Goal: Task Accomplishment & Management: Complete application form

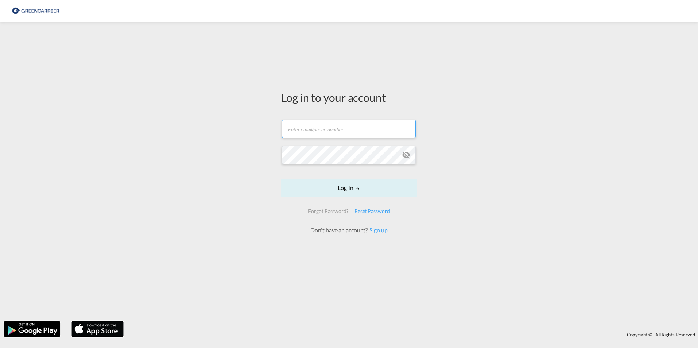
type input "[PERSON_NAME][EMAIL_ADDRESS][PERSON_NAME][DOMAIN_NAME]"
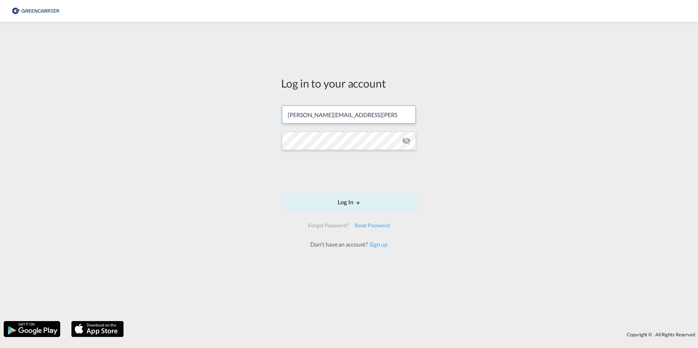
click at [414, 152] on form "philip.barreiro@greencarrier.com Password field is required Log In Forgot Passw…" at bounding box center [349, 173] width 136 height 150
click at [408, 144] on md-input-container at bounding box center [349, 141] width 134 height 20
click at [407, 142] on md-icon "icon-eye-off" at bounding box center [406, 141] width 9 height 9
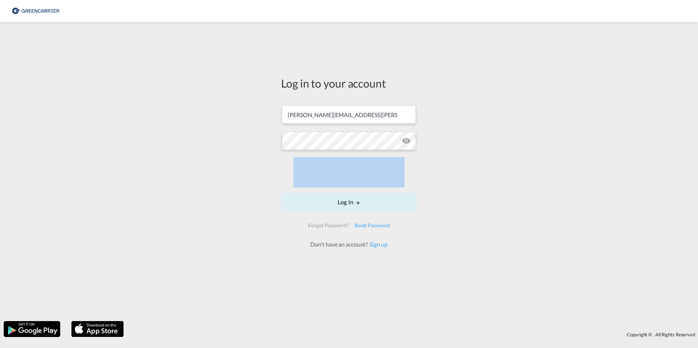
click at [407, 142] on md-icon "icon-eye-off" at bounding box center [406, 141] width 9 height 9
click at [347, 204] on button "Log In" at bounding box center [349, 202] width 136 height 18
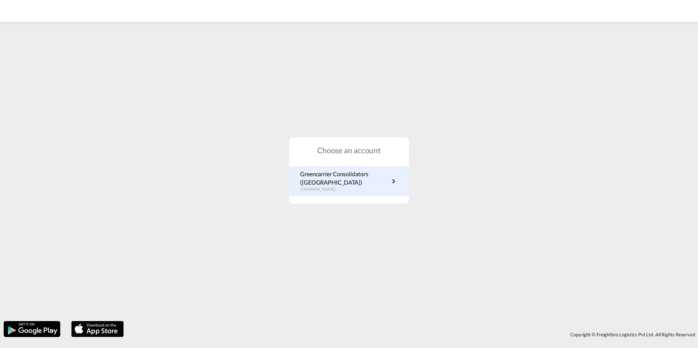
click at [342, 188] on p "de.portal.greencarrier.com" at bounding box center [344, 190] width 89 height 6
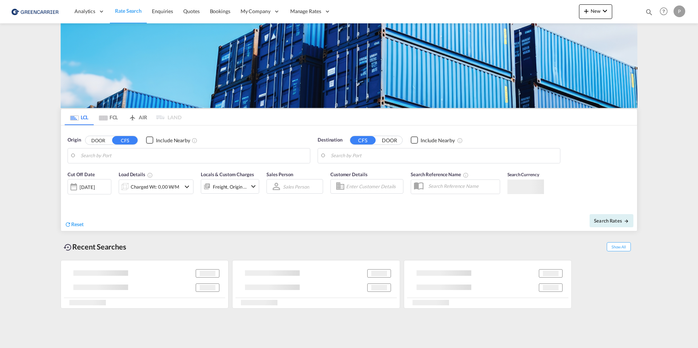
type input "[GEOGRAPHIC_DATA], [GEOGRAPHIC_DATA]"
type input "[GEOGRAPHIC_DATA], THBKK"
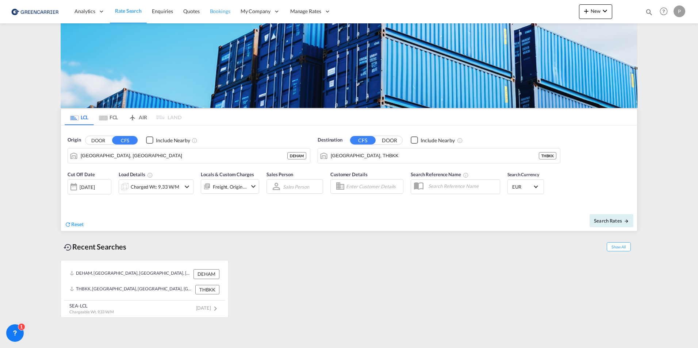
click at [215, 16] on link "Bookings" at bounding box center [220, 12] width 31 height 24
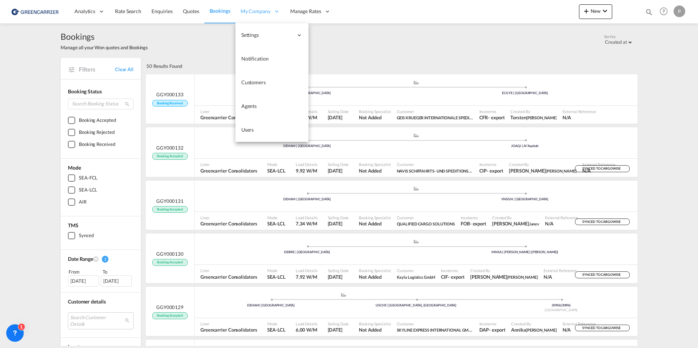
click at [260, 6] on div "My Company" at bounding box center [260, 12] width 50 height 24
click at [263, 84] on span "Customers" at bounding box center [253, 82] width 24 height 6
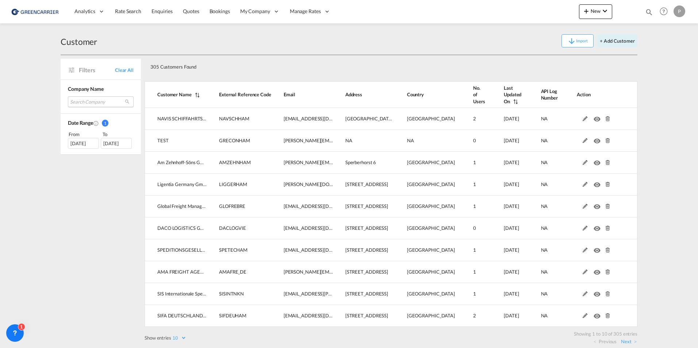
click at [87, 101] on md-select "Search Company navis schiffahrts- und speditions-aktiengesellschaft test am zeh…" at bounding box center [101, 101] width 66 height 11
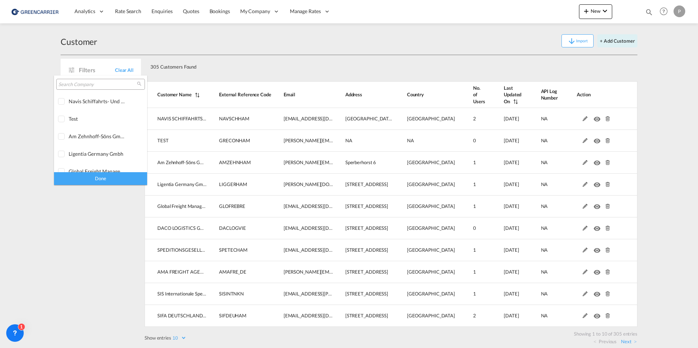
type md-option "[object Object]"
click at [85, 84] on input "search" at bounding box center [97, 84] width 78 height 7
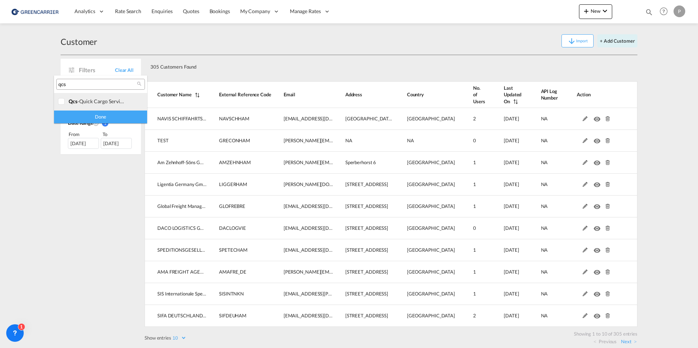
type input "qcs"
click at [90, 101] on div "qcs -quick cargo service gmbh" at bounding box center [97, 101] width 57 height 6
click at [96, 117] on div "Done" at bounding box center [100, 117] width 93 height 13
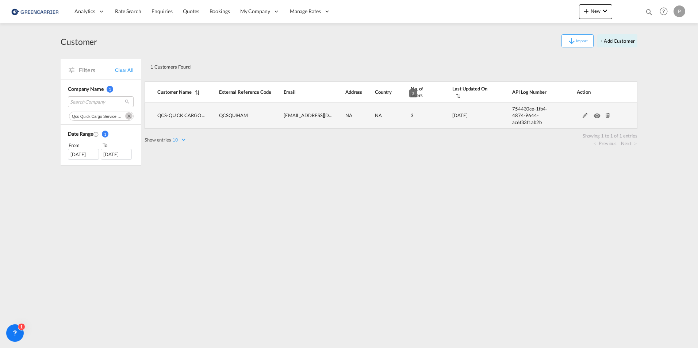
click at [407, 112] on td "3" at bounding box center [413, 116] width 42 height 26
click at [585, 113] on md-icon at bounding box center [584, 115] width 9 height 5
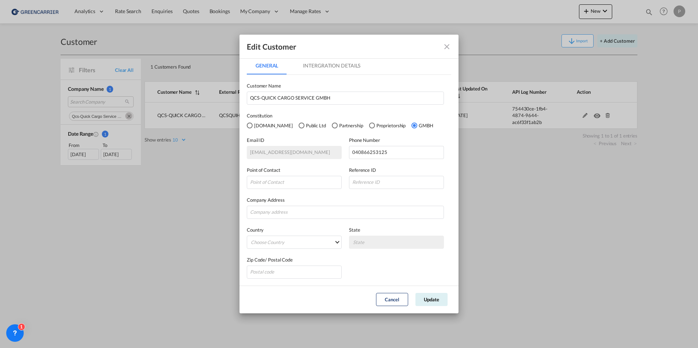
scroll to position [2, 0]
click at [328, 69] on md-tab-item "Intergration Details" at bounding box center [331, 66] width 75 height 18
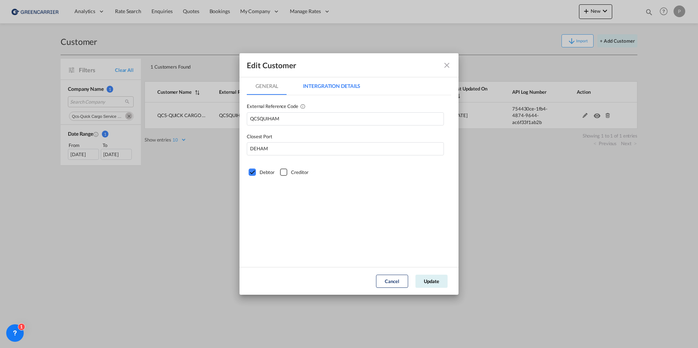
scroll to position [0, 0]
click at [264, 84] on md-tab-item "General" at bounding box center [267, 86] width 40 height 18
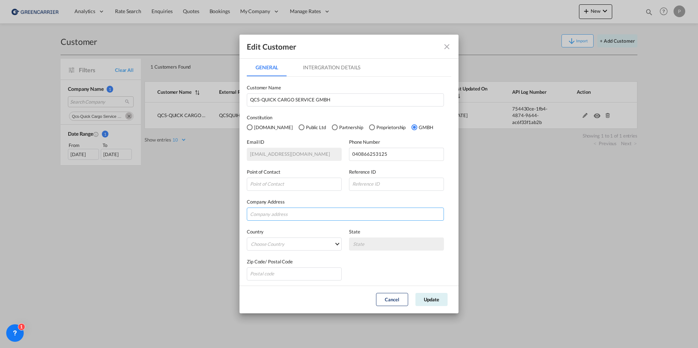
click at [274, 213] on input "GeneralIntergration Details ..." at bounding box center [345, 214] width 197 height 13
paste input "[PERSON_NAME][STREET_ADDRESS]"
type input "[PERSON_NAME][STREET_ADDRESS]"
click at [275, 245] on md-select "Choose Country [GEOGRAPHIC_DATA] [GEOGRAPHIC_DATA] [GEOGRAPHIC_DATA] [US_STATE]…" at bounding box center [294, 244] width 95 height 13
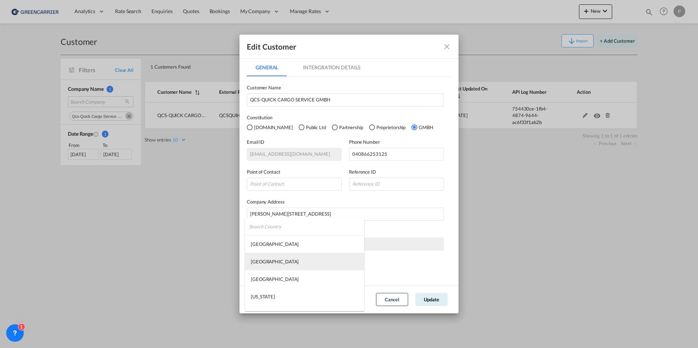
type md-option "[GEOGRAPHIC_DATA]"
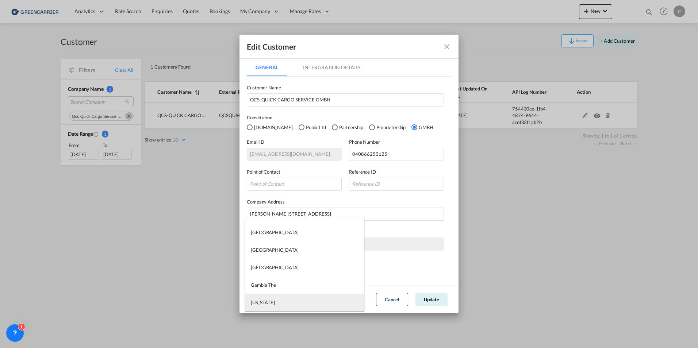
type md-option "[US_STATE]"
type md-option "[GEOGRAPHIC_DATA]"
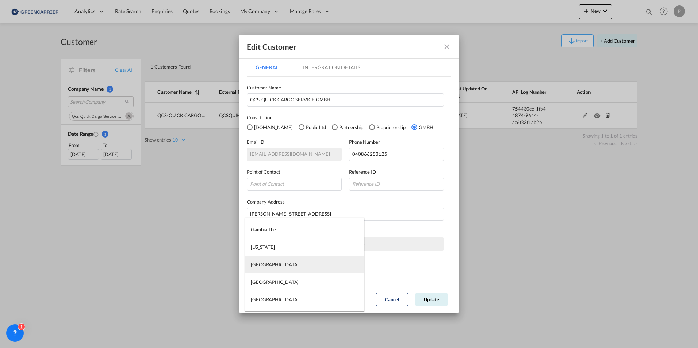
click at [277, 258] on md-option "[GEOGRAPHIC_DATA]" at bounding box center [304, 265] width 119 height 18
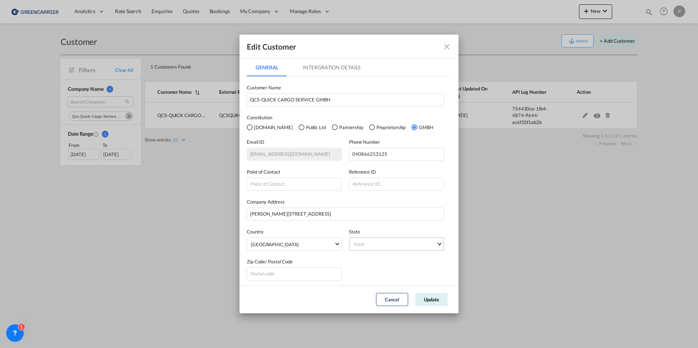
click at [371, 242] on md-select "State [GEOGRAPHIC_DATA] [GEOGRAPHIC_DATA] [GEOGRAPHIC_DATA] [GEOGRAPHIC_DATA] […" at bounding box center [396, 244] width 95 height 13
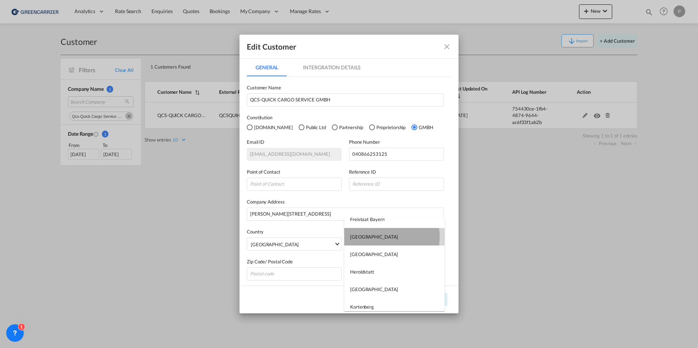
click at [373, 237] on md-option "[GEOGRAPHIC_DATA]" at bounding box center [394, 237] width 100 height 18
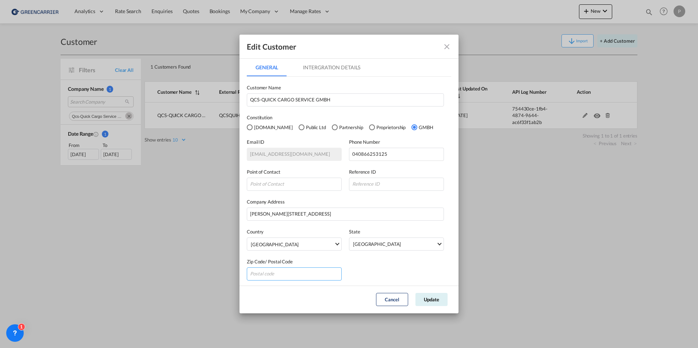
click at [299, 278] on input "GeneralIntergration Details ..." at bounding box center [294, 274] width 95 height 13
type input "21035"
click at [430, 299] on button "Update" at bounding box center [431, 299] width 32 height 13
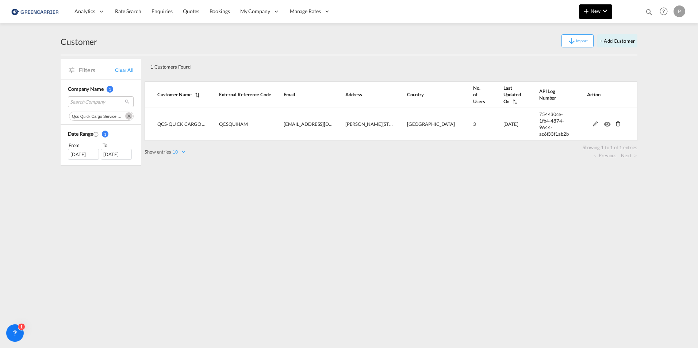
click at [595, 12] on span "New" at bounding box center [595, 11] width 27 height 6
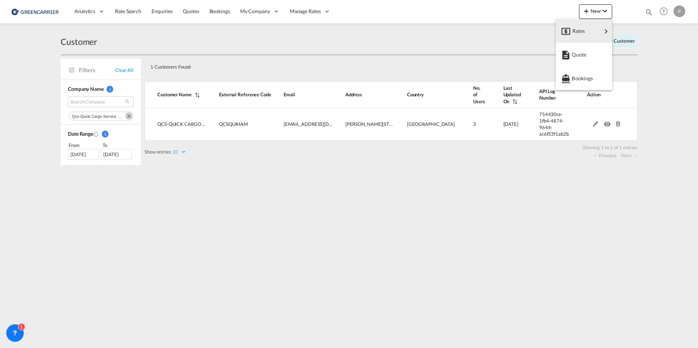
click at [678, 62] on md-backdrop at bounding box center [349, 174] width 698 height 348
click at [614, 45] on button "+ Add Customer" at bounding box center [617, 40] width 40 height 13
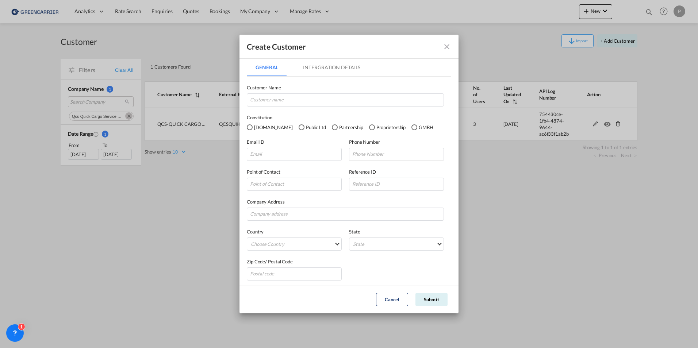
click at [448, 46] on md-icon "icon-close fg-AAA8AD" at bounding box center [446, 46] width 9 height 9
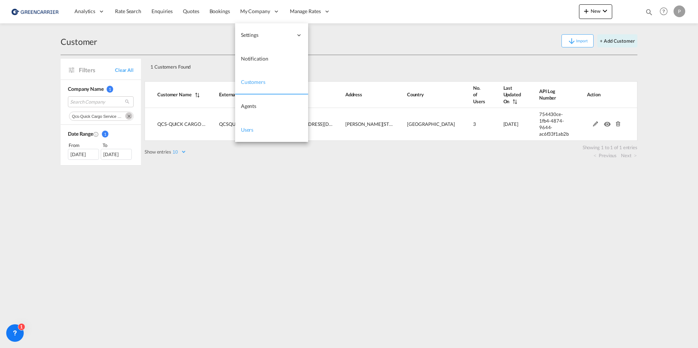
click at [247, 131] on span "Users" at bounding box center [247, 130] width 13 height 6
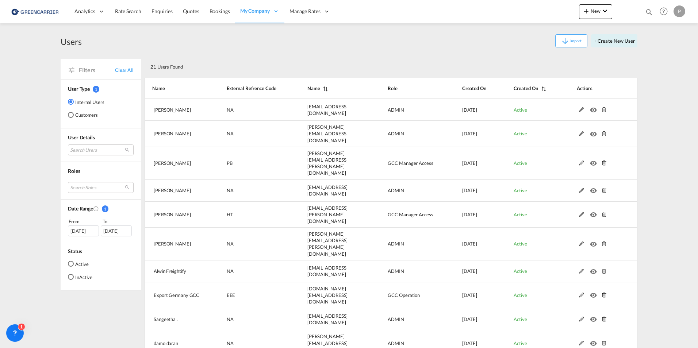
click at [85, 117] on md-radio-button "Customers" at bounding box center [86, 114] width 37 height 7
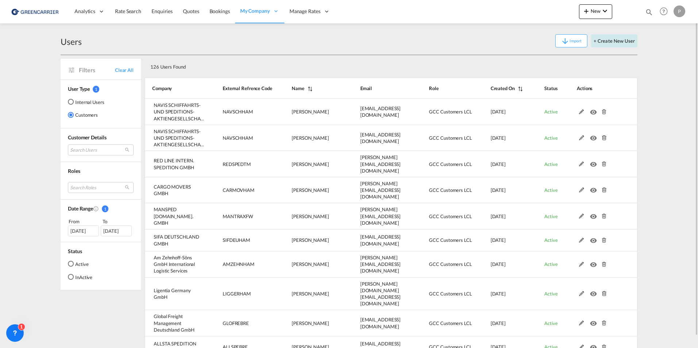
click at [633, 37] on button "+ Create New User" at bounding box center [614, 40] width 46 height 13
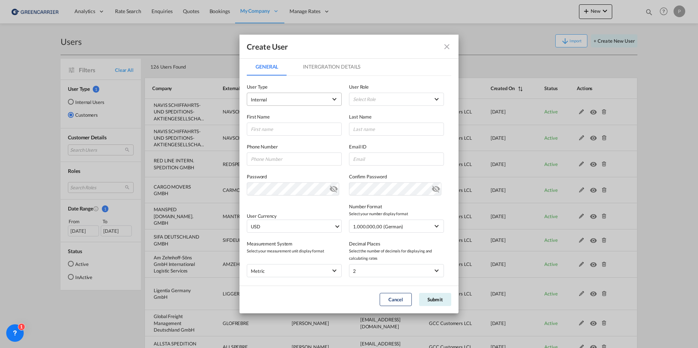
click at [321, 102] on span "Internal" at bounding box center [289, 99] width 77 height 7
click at [308, 115] on md-option "Customer" at bounding box center [294, 117] width 96 height 18
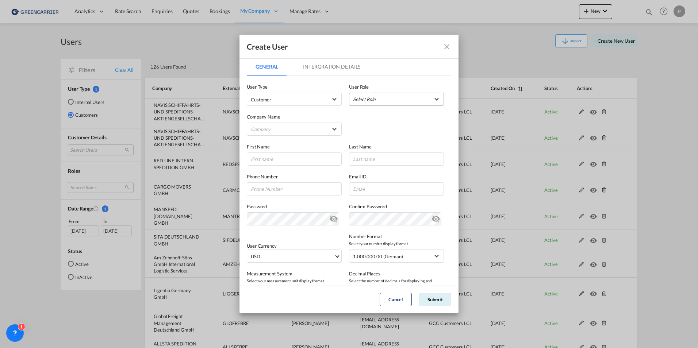
click at [371, 102] on md-select "Select Role" at bounding box center [396, 99] width 95 height 13
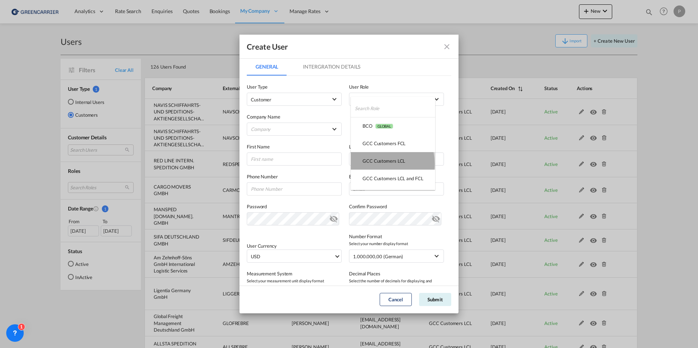
click at [376, 164] on div "GCC Customers LCL USER_DEFINED" at bounding box center [384, 161] width 43 height 7
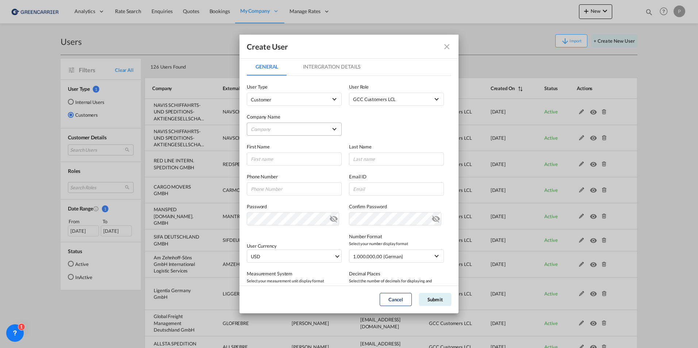
click at [307, 125] on md-select "Company Am Zehnhoff-Söns GmbH International Logistic Services AMA FREIGHT AGENC…" at bounding box center [294, 129] width 95 height 13
type md-option "8f02bbd0-93c7-11f0-a764-af57e071384f"
click at [300, 111] on input "search" at bounding box center [307, 112] width 127 height 18
type input "qcs"
click at [297, 131] on div "QCS-QUICK CARGO SERVICE GMBH" at bounding box center [291, 129] width 79 height 7
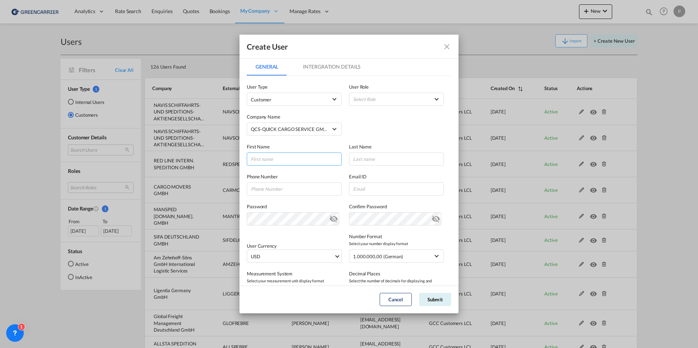
click at [279, 161] on input "GeneralIntergration Details ..." at bounding box center [294, 159] width 95 height 13
type input "[PERSON_NAME]"
click at [366, 156] on input "GeneralIntergration Details ..." at bounding box center [396, 159] width 95 height 13
type input "Döse"
click at [297, 188] on input "GeneralIntergration Details ..." at bounding box center [294, 189] width 95 height 13
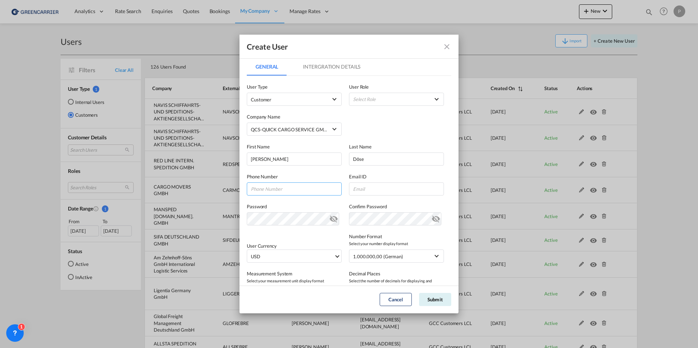
click at [280, 193] on input "GeneralIntergration Details ..." at bounding box center [294, 189] width 95 height 13
paste input "[PHONE_NUMBER]"
type input "[PHONE_NUMBER]"
click at [380, 191] on input "GeneralIntergration Details ..." at bounding box center [396, 189] width 95 height 13
paste input "[PERSON_NAME][EMAIL_ADDRESS][DOMAIN_NAME]"
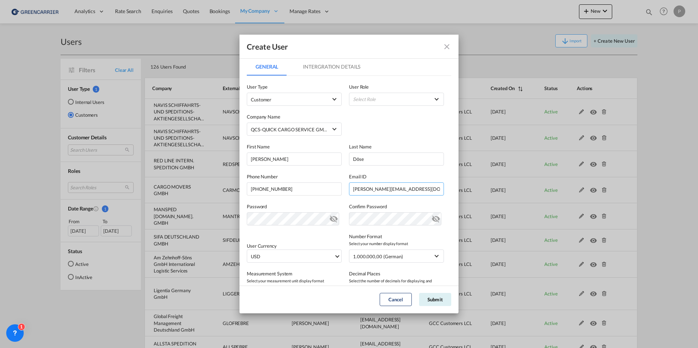
type input "[PERSON_NAME][EMAIL_ADDRESS][DOMAIN_NAME]"
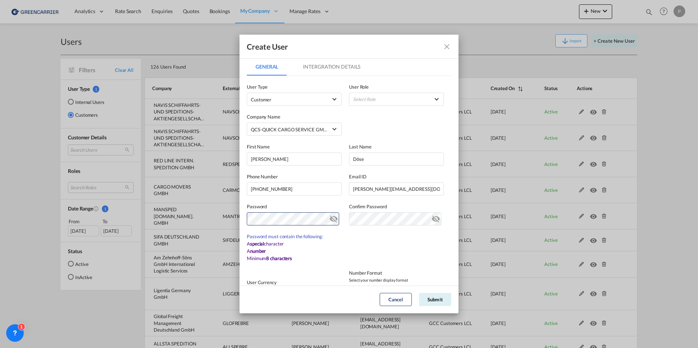
click at [331, 218] on md-icon "icon-eye-off" at bounding box center [333, 217] width 9 height 9
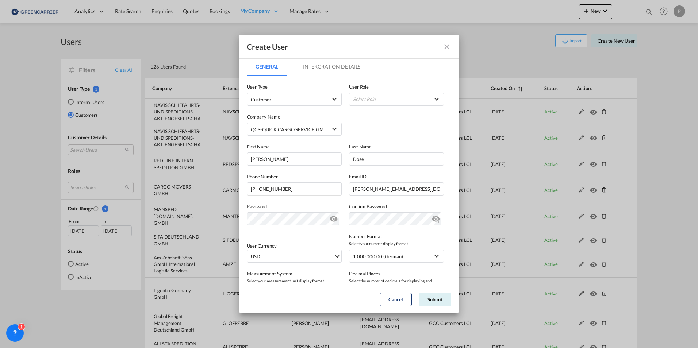
click at [297, 275] on md-content "User Type Customer User Role Select Role Company Name QCS-QUICK CARGO SERVICE G…" at bounding box center [349, 213] width 204 height 274
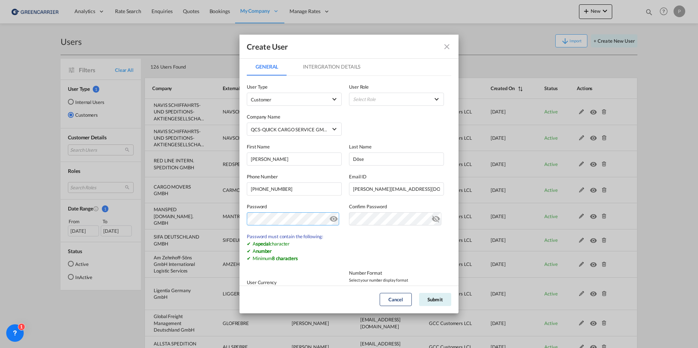
click at [236, 222] on div "Create User General Intergration Details General Intergration Details User Type…" at bounding box center [349, 174] width 698 height 348
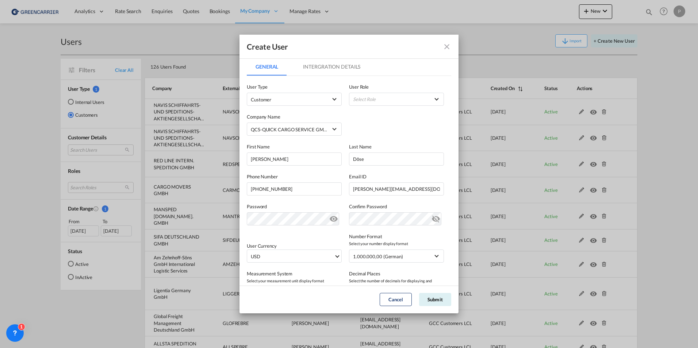
click at [432, 219] on md-icon "icon-eye-off" at bounding box center [436, 217] width 9 height 9
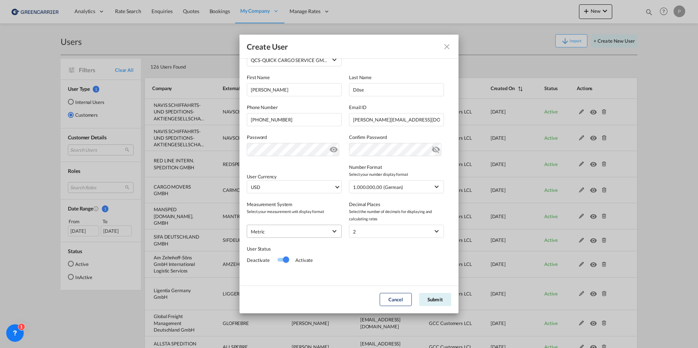
scroll to position [71, 0]
click at [293, 182] on span "USD" at bounding box center [292, 185] width 83 height 7
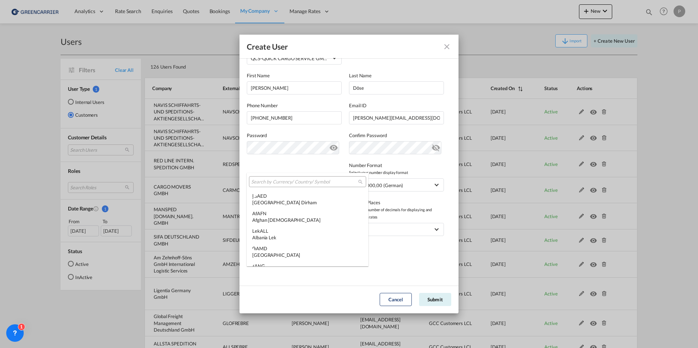
scroll to position [2520, 0]
type md-option "USD"
click at [264, 179] on input "search" at bounding box center [304, 182] width 107 height 7
type input "eur"
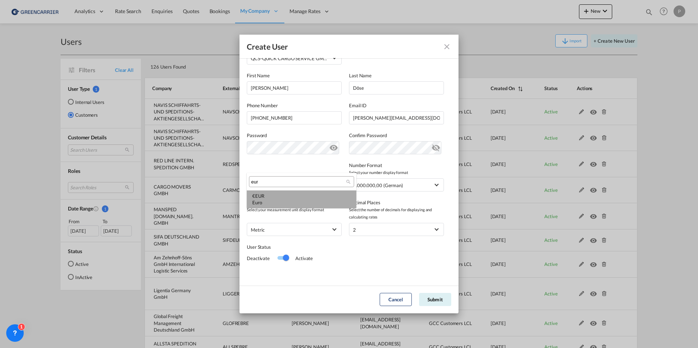
click at [267, 195] on div "€ EUR Euro" at bounding box center [301, 199] width 99 height 13
click at [358, 185] on div "1.000.000,00 (German)" at bounding box center [378, 186] width 50 height 6
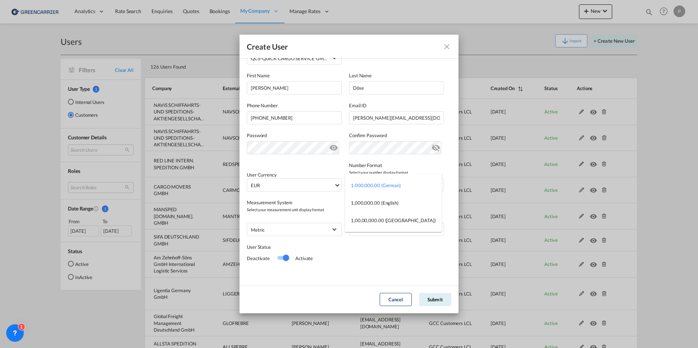
click at [319, 209] on md-backdrop at bounding box center [349, 174] width 698 height 348
click at [288, 260] on div "Switch 1" at bounding box center [286, 258] width 6 height 6
click at [281, 260] on div "Switch 1" at bounding box center [280, 258] width 6 height 6
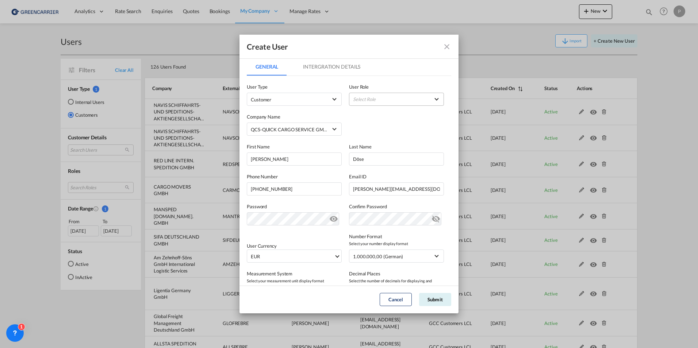
click at [378, 97] on md-select "Select Role" at bounding box center [396, 99] width 95 height 13
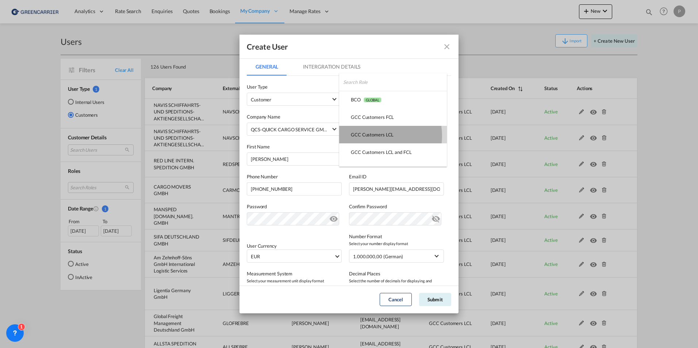
click at [377, 136] on div "GCC Customers LCL USER_DEFINED" at bounding box center [372, 134] width 43 height 7
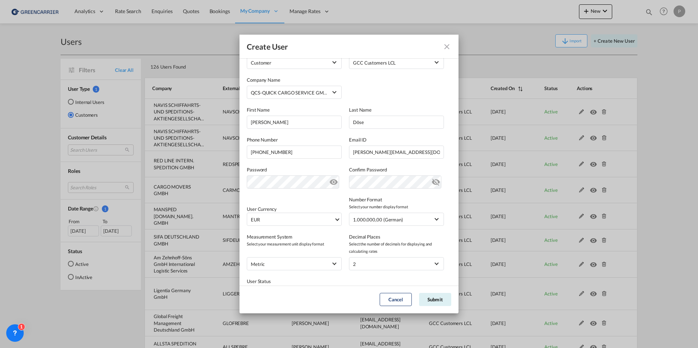
scroll to position [71, 0]
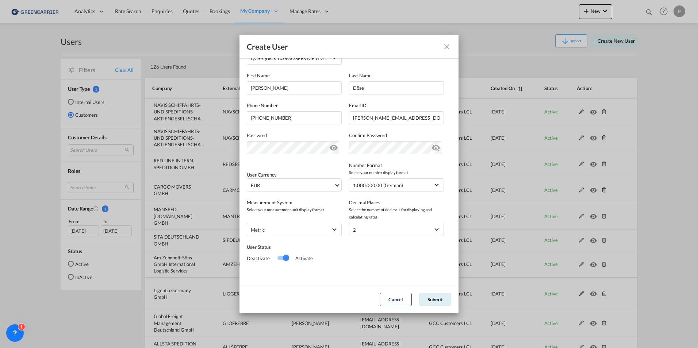
click at [330, 149] on md-icon "icon-eye-off" at bounding box center [333, 146] width 9 height 9
click at [432, 299] on button "Submit" at bounding box center [435, 299] width 32 height 13
click at [447, 48] on md-icon "icon-close fg-AAA8AD" at bounding box center [446, 46] width 9 height 9
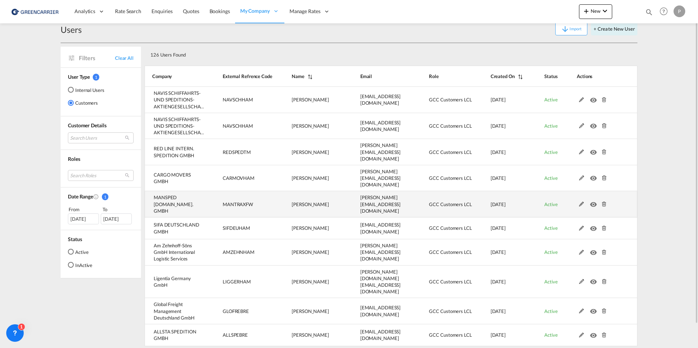
scroll to position [0, 0]
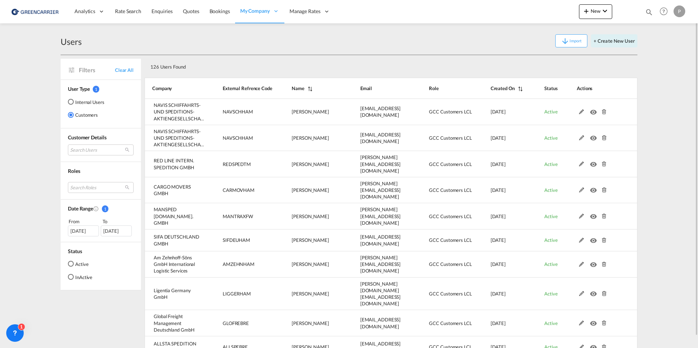
click at [651, 11] on md-icon "icon-magnify" at bounding box center [649, 12] width 8 height 8
click at [506, 14] on md-icon "icon-close" at bounding box center [507, 11] width 8 height 8
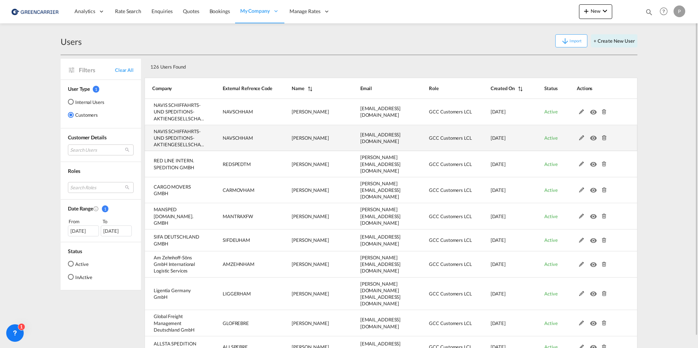
scroll to position [12, 0]
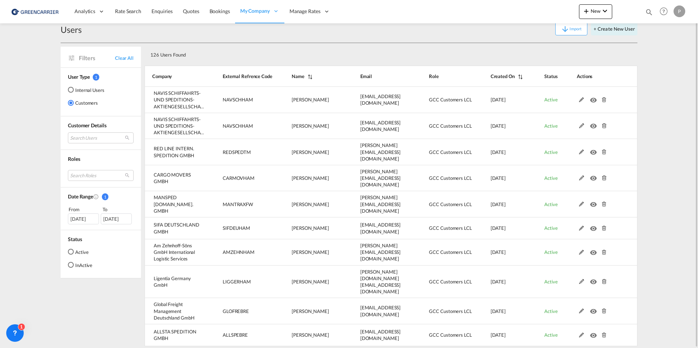
click at [82, 62] on span "Filters" at bounding box center [97, 58] width 36 height 8
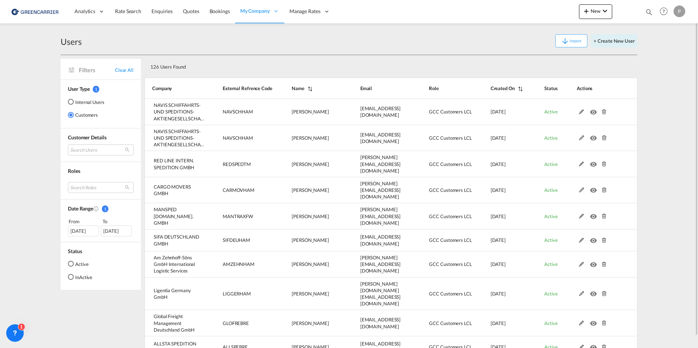
click at [80, 45] on div "Users" at bounding box center [71, 42] width 21 height 12
click at [73, 276] on div "InActive" at bounding box center [71, 277] width 6 height 6
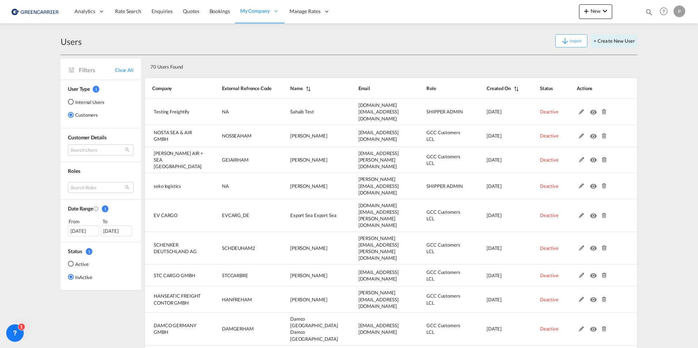
select select "100"
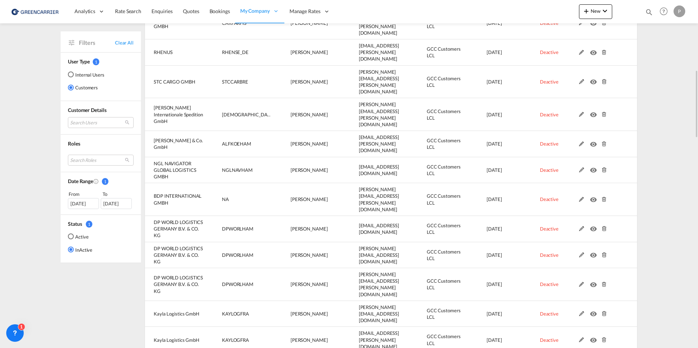
scroll to position [402, 0]
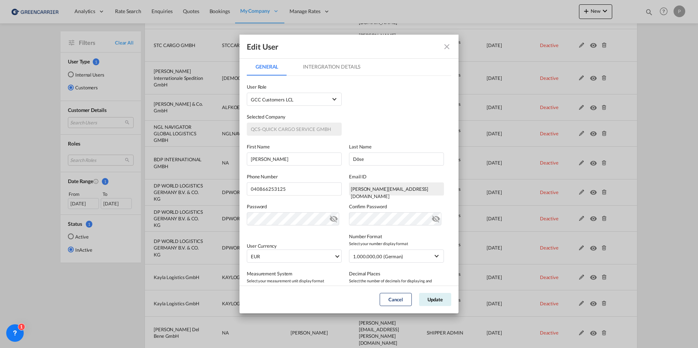
click at [330, 221] on md-icon "icon-eye-off" at bounding box center [333, 217] width 9 height 9
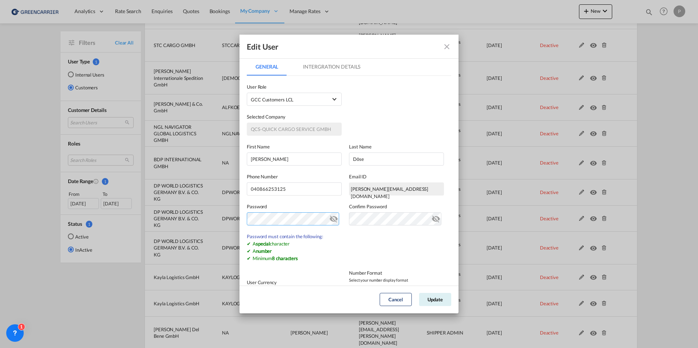
click at [244, 222] on md-dialog-content "General Intergration Details General Intergration Details User Type Internal In…" at bounding box center [348, 171] width 219 height 227
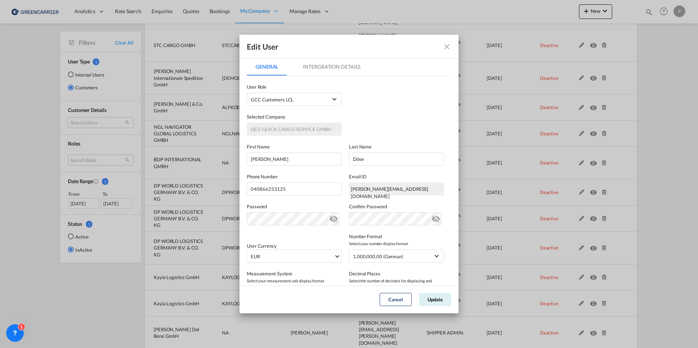
click at [333, 220] on md-icon "icon-eye-off" at bounding box center [333, 217] width 9 height 9
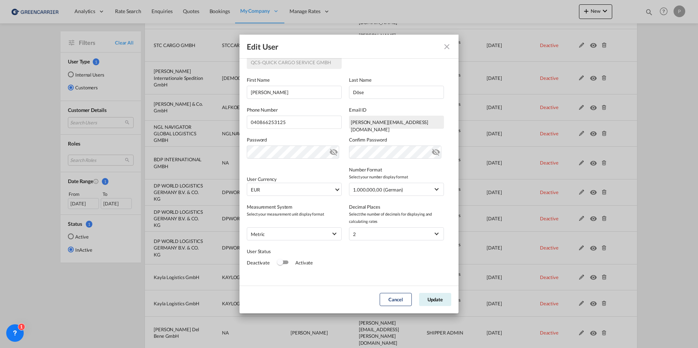
scroll to position [71, 0]
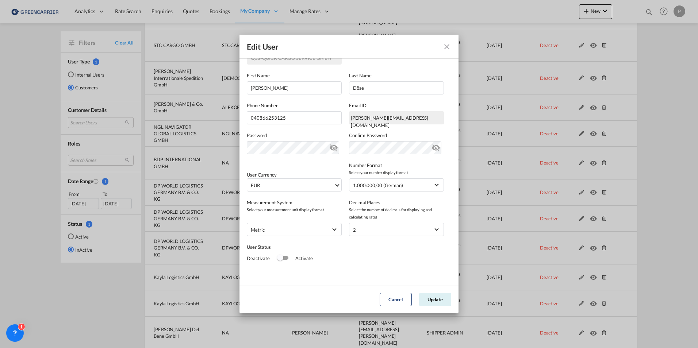
click at [282, 258] on div "Switch 1" at bounding box center [280, 258] width 6 height 6
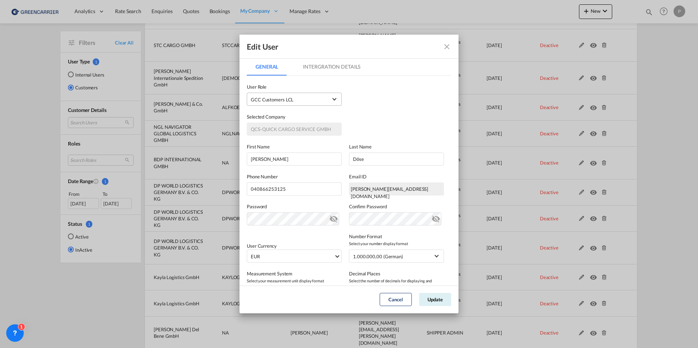
click at [306, 97] on span "GCC Customers LCL USER_DEFINED" at bounding box center [289, 99] width 77 height 7
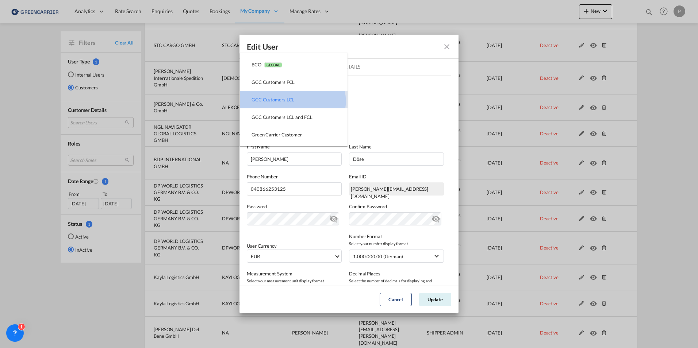
click at [292, 101] on div "GCC Customers LCL USER_DEFINED" at bounding box center [273, 99] width 43 height 7
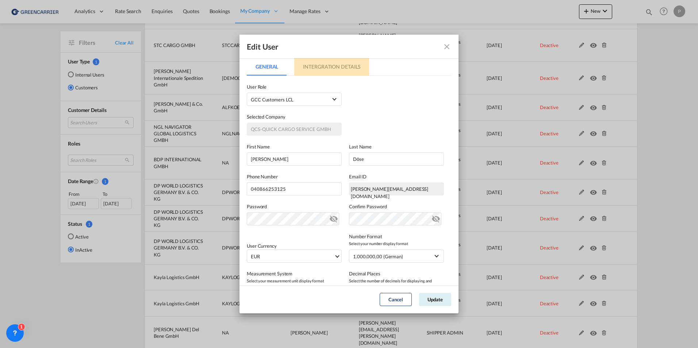
click at [322, 63] on md-tab-item "Intergration Details" at bounding box center [331, 67] width 75 height 18
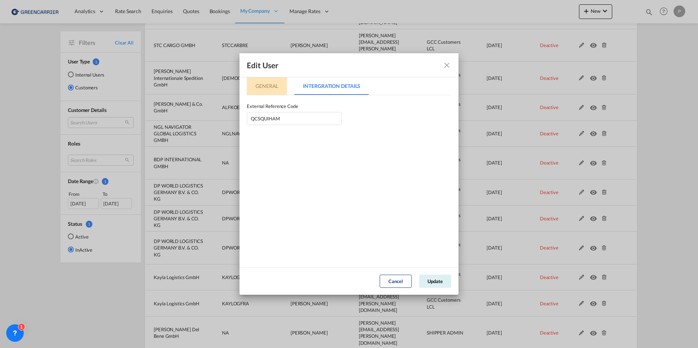
click at [257, 93] on md-tab-item "General" at bounding box center [267, 86] width 40 height 18
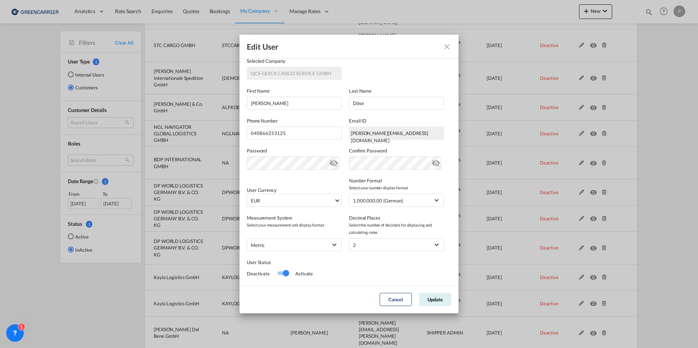
scroll to position [71, 0]
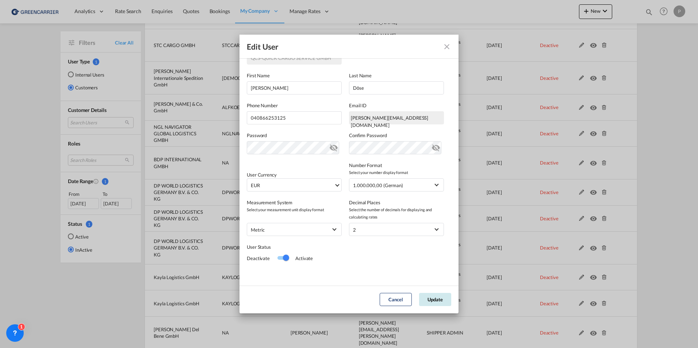
click at [436, 298] on button "Update" at bounding box center [435, 299] width 32 height 13
click at [432, 149] on md-icon "icon-eye-off" at bounding box center [436, 146] width 9 height 9
click at [432, 148] on md-icon "icon-eye-off" at bounding box center [436, 146] width 9 height 9
click at [332, 151] on md-icon "icon-eye-off" at bounding box center [333, 146] width 9 height 9
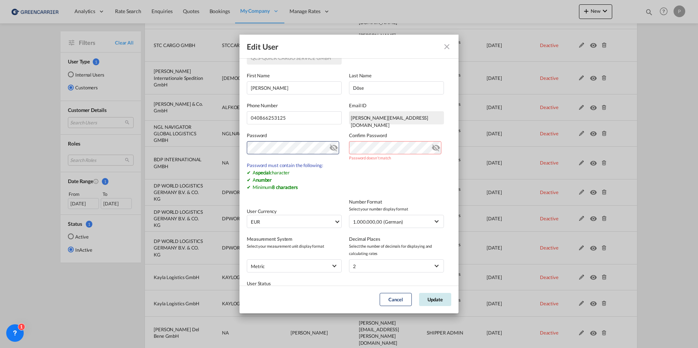
click at [438, 300] on button "Update" at bounding box center [435, 299] width 32 height 13
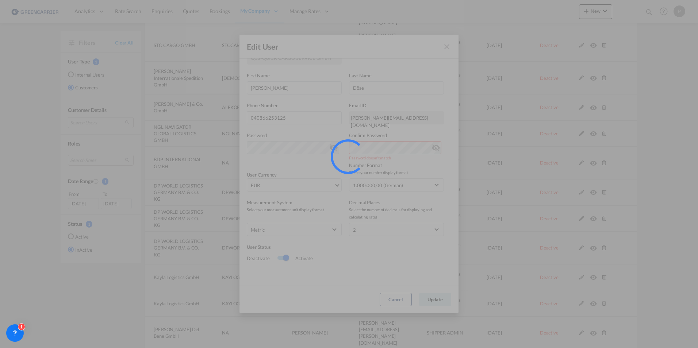
select select "100"
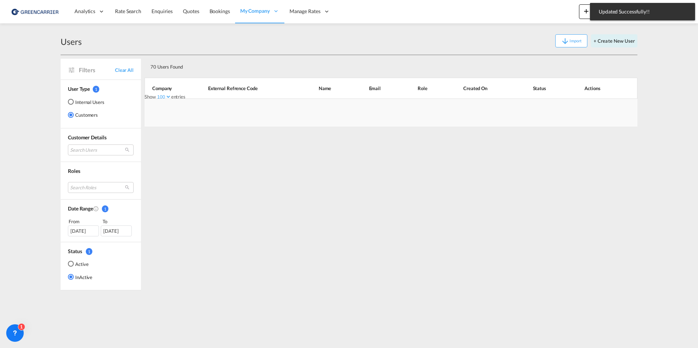
scroll to position [0, 0]
